Goal: Information Seeking & Learning: Learn about a topic

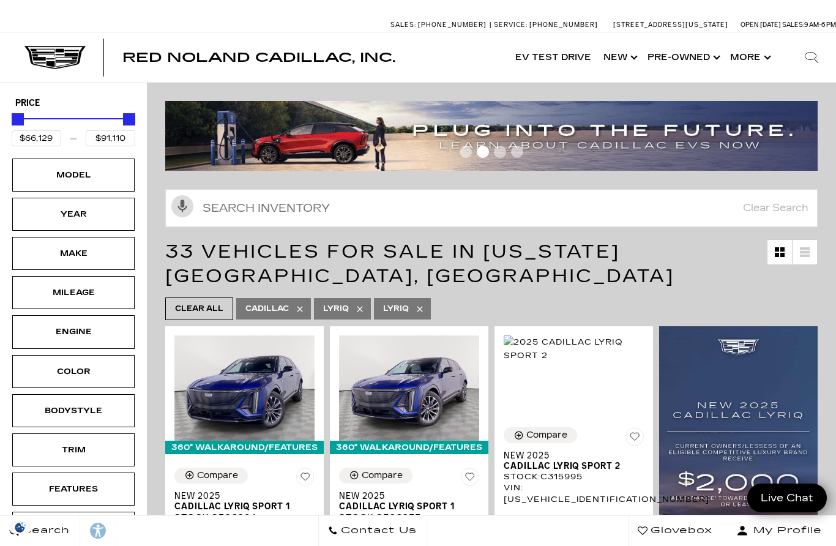
click at [624, 62] on link "Show New" at bounding box center [619, 57] width 44 height 49
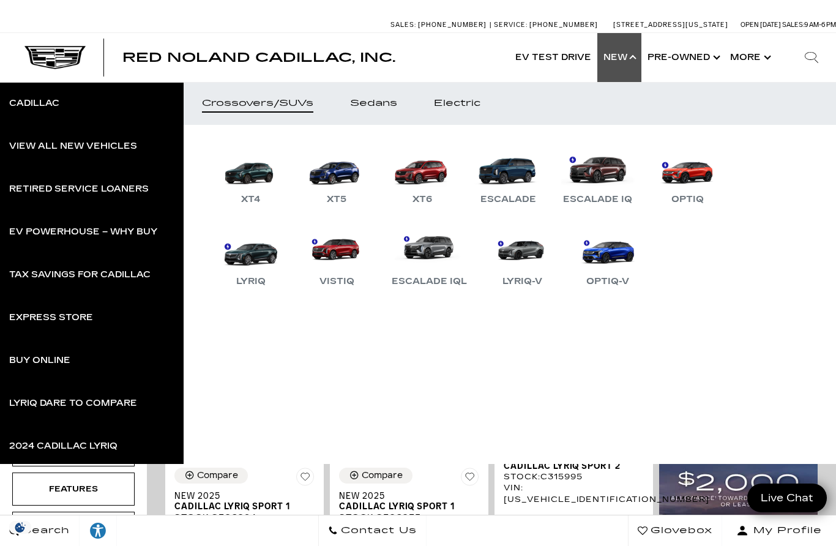
click at [466, 110] on link "Electric" at bounding box center [457, 103] width 83 height 43
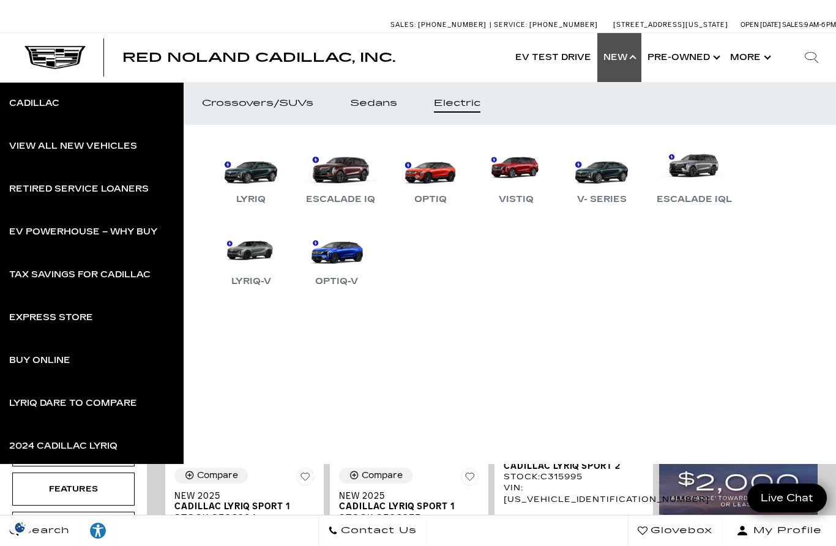
click at [349, 255] on link "OPTIQ-V" at bounding box center [336, 257] width 73 height 64
